Goal: Task Accomplishment & Management: Complete application form

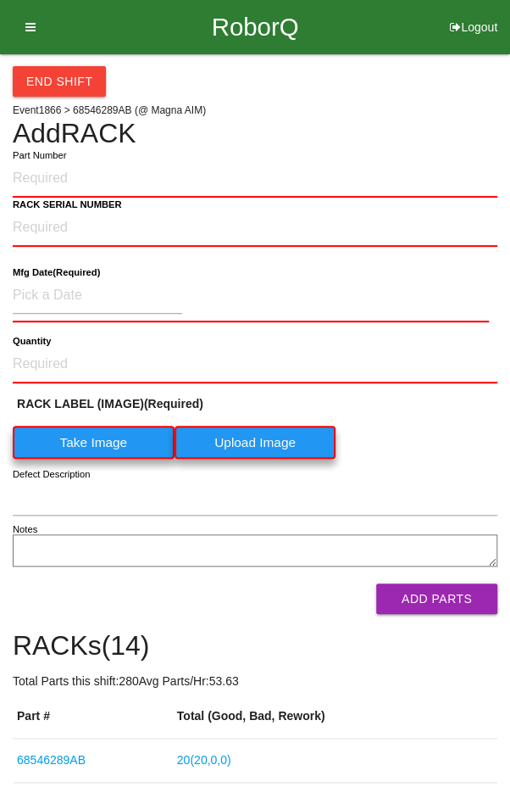
click at [41, 76] on button "End Shift" at bounding box center [59, 81] width 93 height 31
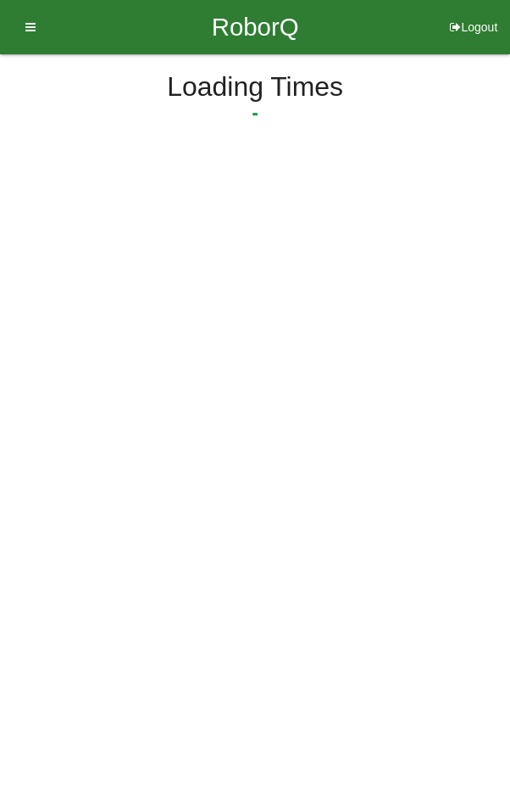
select select "9"
select select "57"
select select "2"
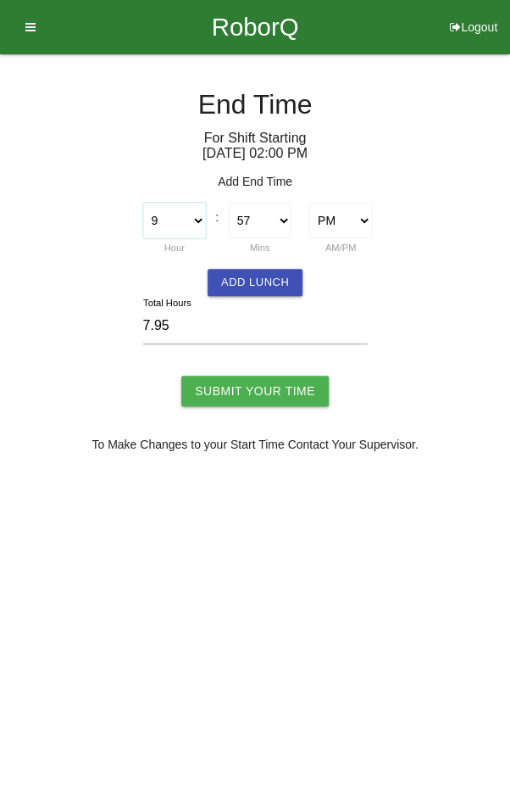
click at [187, 214] on select "1 2 3 4 5 6 7 8 9 10 11 12" at bounding box center [174, 221] width 63 height 36
select select "10"
type input "8.95"
click at [256, 213] on select "00 01 02 03 04 05 06 07 08 09 10 11 12 13 14 15 16 17 18 19 20 21 22 23 24 25 2…" at bounding box center [260, 221] width 63 height 36
select select "0"
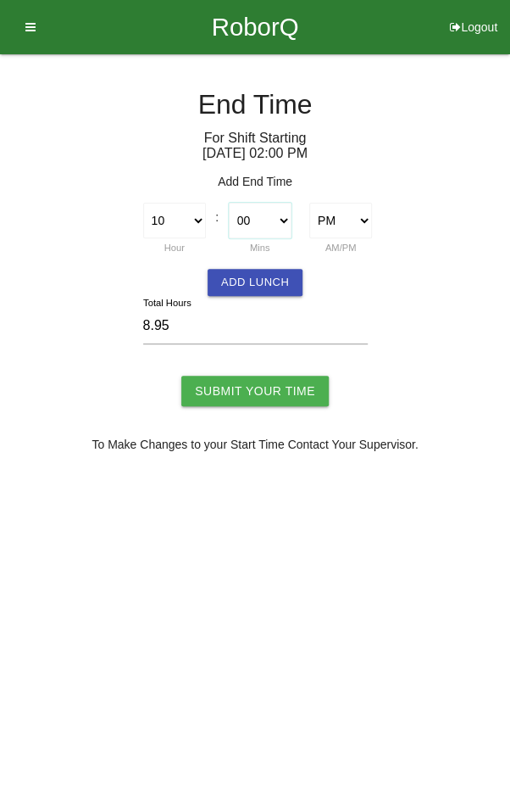
type input "8.00"
click at [277, 279] on button "Add Lunch" at bounding box center [255, 282] width 95 height 27
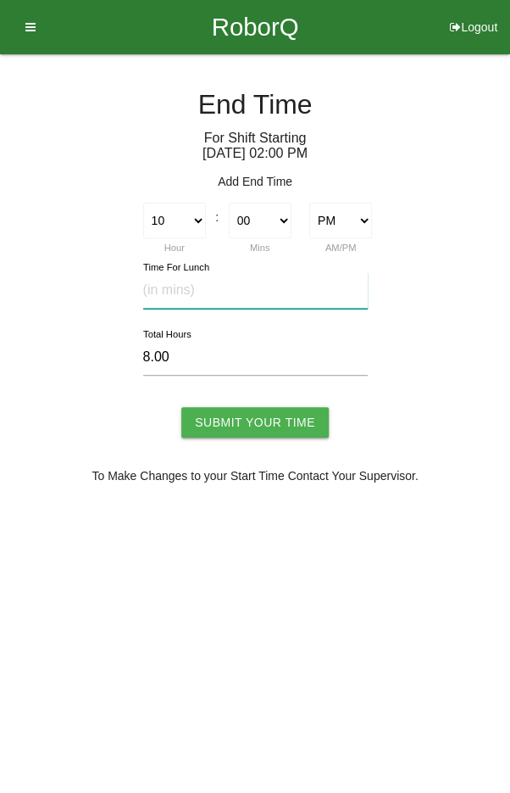
click at [262, 296] on input "text" at bounding box center [255, 290] width 225 height 36
type input "20"
type input "7.67"
click at [259, 412] on input "Submit Your Time" at bounding box center [255, 422] width 148 height 31
type input "Processing..."
